Goal: Task Accomplishment & Management: Manage account settings

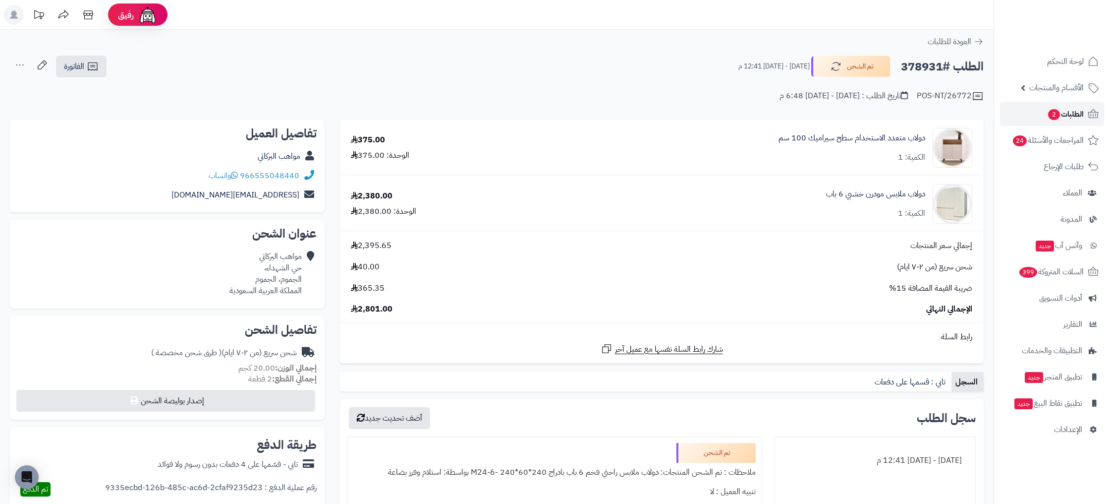
click at [1094, 122] on link "الطلبات 2" at bounding box center [1052, 114] width 104 height 24
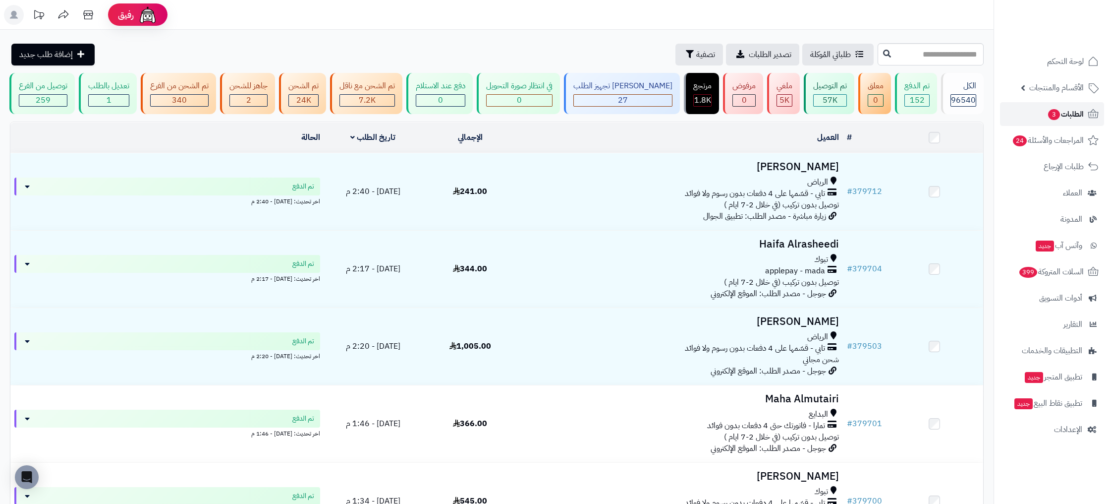
click at [1087, 119] on link "الطلبات 3" at bounding box center [1052, 114] width 104 height 24
click at [1080, 111] on span "الطلبات 3" at bounding box center [1065, 114] width 37 height 14
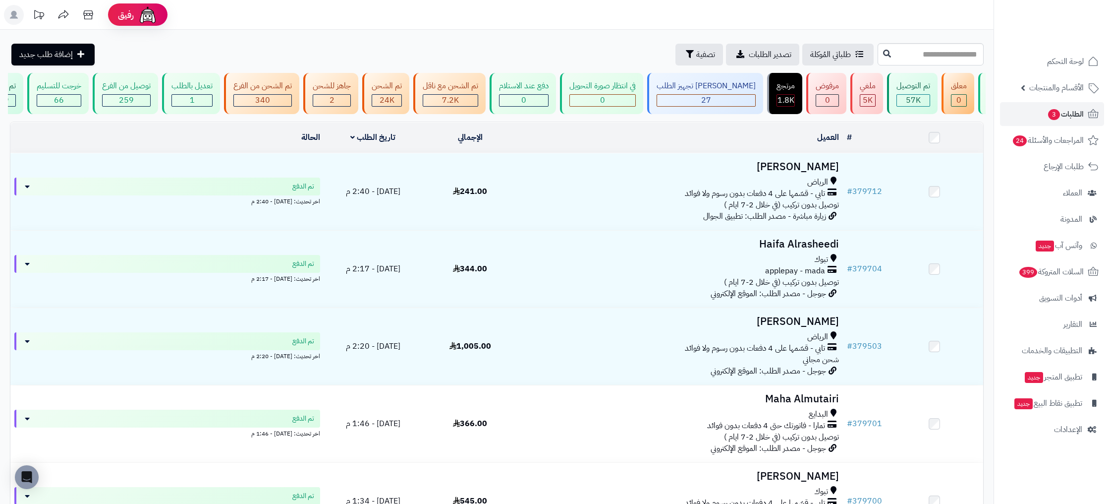
scroll to position [0, -126]
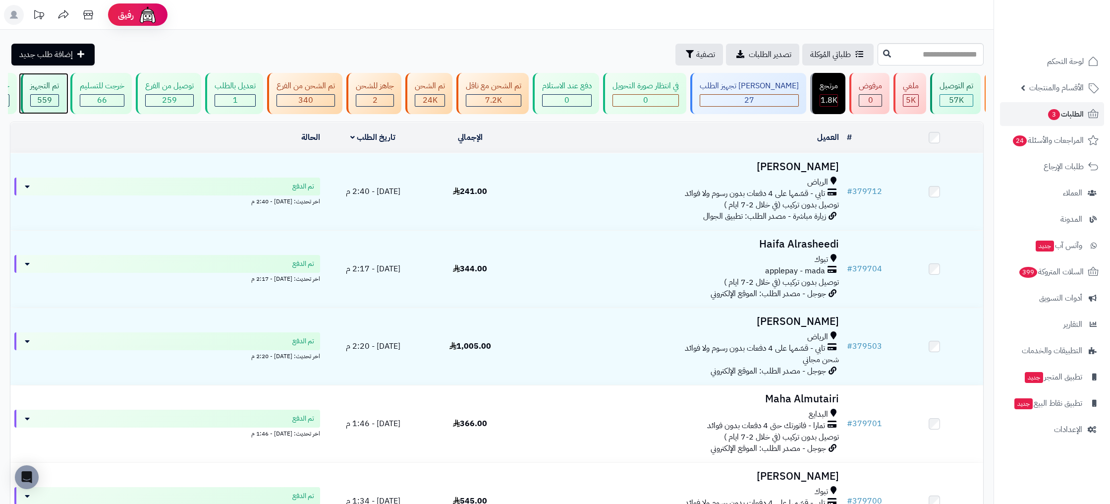
drag, startPoint x: 102, startPoint y: 92, endPoint x: 108, endPoint y: 91, distance: 6.0
click at [66, 92] on div "تم التجهيز 559" at bounding box center [44, 93] width 46 height 41
